Goal: Check status: Check status

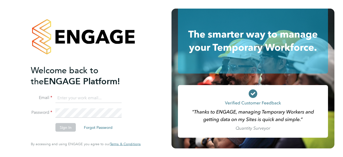
type input "[PERSON_NAME][EMAIL_ADDRESS][DOMAIN_NAME]"
click at [65, 127] on button "Sign In" at bounding box center [65, 127] width 20 height 9
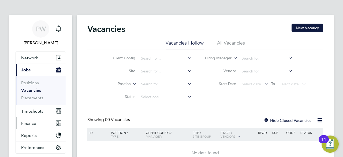
click at [29, 123] on span "Finance" at bounding box center [28, 123] width 15 height 5
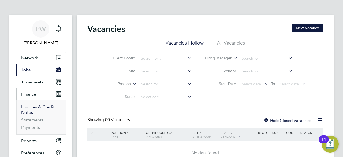
click at [25, 106] on link "Invoices & Credit Notes" at bounding box center [38, 109] width 34 height 10
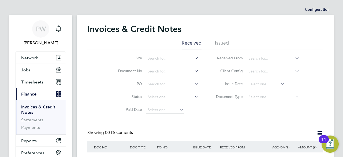
click at [220, 43] on li "Issued" at bounding box center [222, 45] width 14 height 10
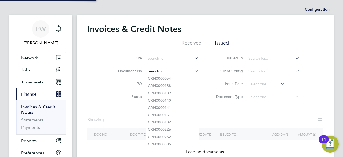
click at [146, 70] on input at bounding box center [172, 72] width 53 height 8
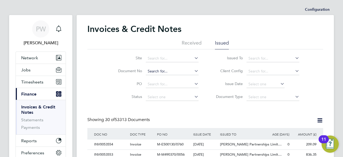
click at [149, 70] on input at bounding box center [172, 72] width 53 height 8
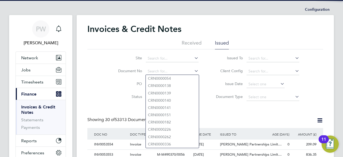
paste input "INV0052560"
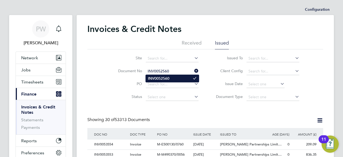
type input "INV0052560"
click at [156, 78] on b "INV0052560" at bounding box center [158, 78] width 21 height 5
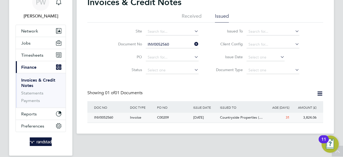
click at [103, 119] on div "INV0052560" at bounding box center [111, 118] width 36 height 10
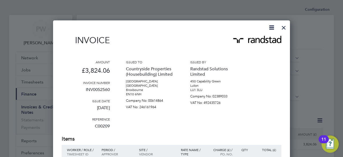
click at [283, 27] on div at bounding box center [284, 26] width 10 height 10
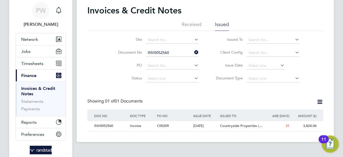
scroll to position [27, 0]
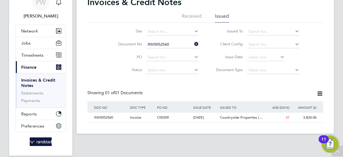
click at [103, 117] on div "INV0052560" at bounding box center [111, 118] width 36 height 10
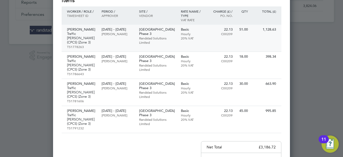
scroll to position [107, 0]
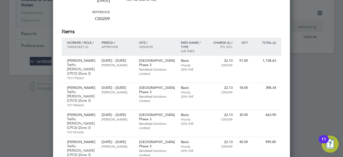
click at [306, 68] on div at bounding box center [171, 78] width 343 height 157
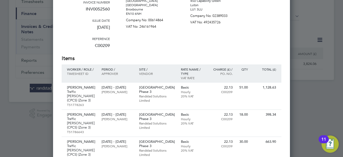
scroll to position [0, 0]
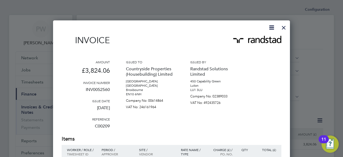
click at [284, 27] on div at bounding box center [284, 26] width 10 height 10
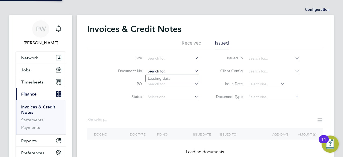
click at [175, 68] on input at bounding box center [172, 72] width 53 height 8
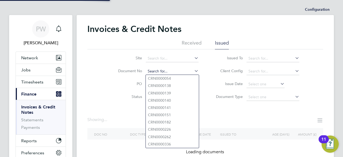
paste input "INV0052554"
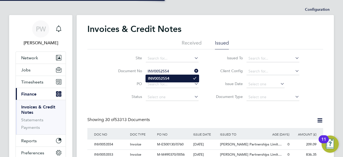
scroll to position [10, 36]
type input "INV0052554"
click at [161, 78] on b "INV0052554" at bounding box center [158, 78] width 21 height 5
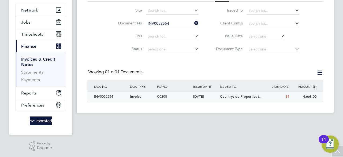
click at [105, 97] on div "INV0052554" at bounding box center [111, 97] width 36 height 10
